Goal: Task Accomplishment & Management: Manage account settings

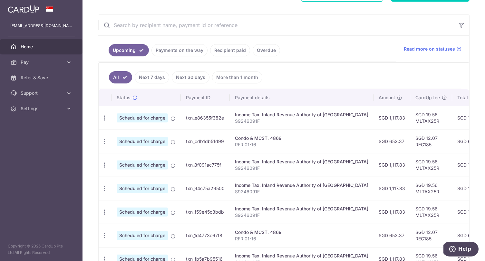
scroll to position [129, 0]
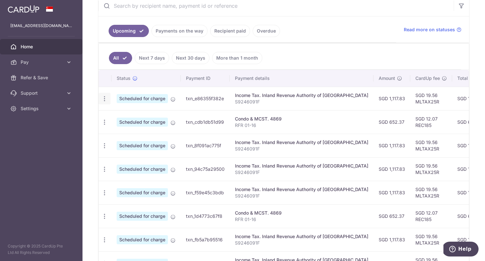
click at [105, 97] on icon "button" at bounding box center [104, 98] width 7 height 7
click at [125, 115] on span "Update payment" at bounding box center [139, 117] width 44 height 8
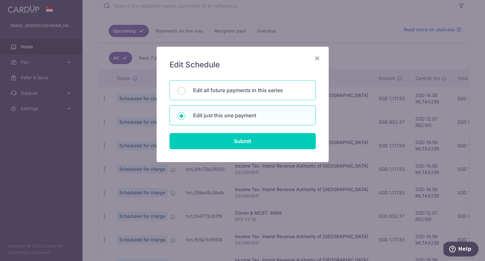
click at [194, 92] on p "Edit all future payments in this series" at bounding box center [250, 90] width 115 height 8
click at [185, 92] on input "Edit all future payments in this series" at bounding box center [182, 91] width 8 height 8
radio input "true"
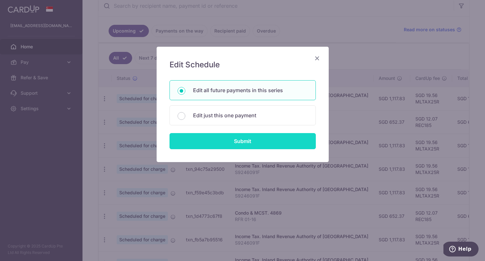
click at [205, 143] on input "Submit" at bounding box center [243, 141] width 146 height 16
radio input "true"
type input "1,117.83"
type input "S9246091F"
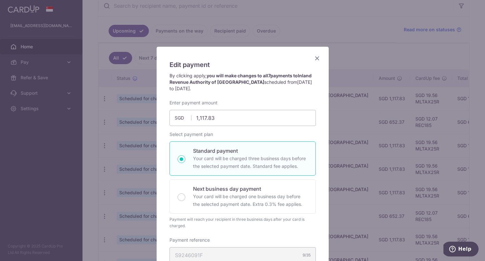
scroll to position [0, 0]
click at [318, 58] on icon "Close" at bounding box center [317, 58] width 8 height 8
